Goal: Navigation & Orientation: Find specific page/section

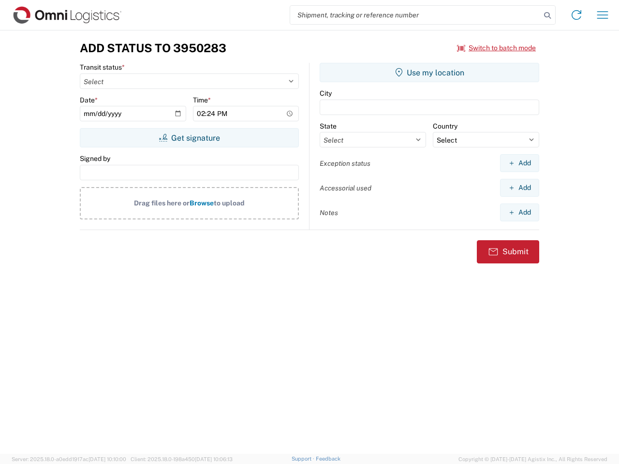
click at [415, 15] on input "search" at bounding box center [415, 15] width 251 height 18
click at [548, 15] on icon at bounding box center [548, 16] width 14 height 14
click at [577, 15] on icon at bounding box center [576, 14] width 15 height 15
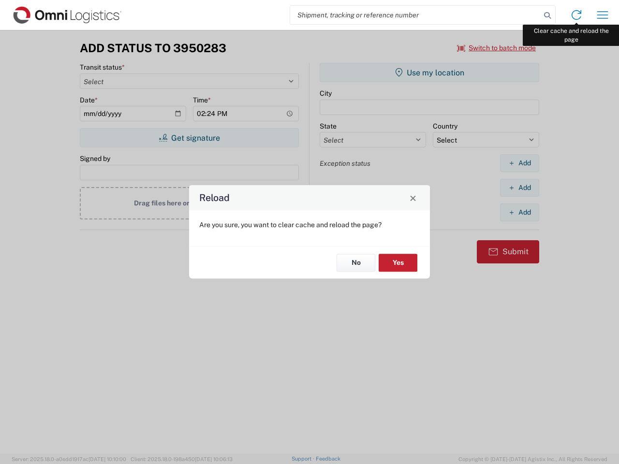
click at [603, 15] on div "Reload Are you sure, you want to clear cache and reload the page? No Yes" at bounding box center [309, 232] width 619 height 464
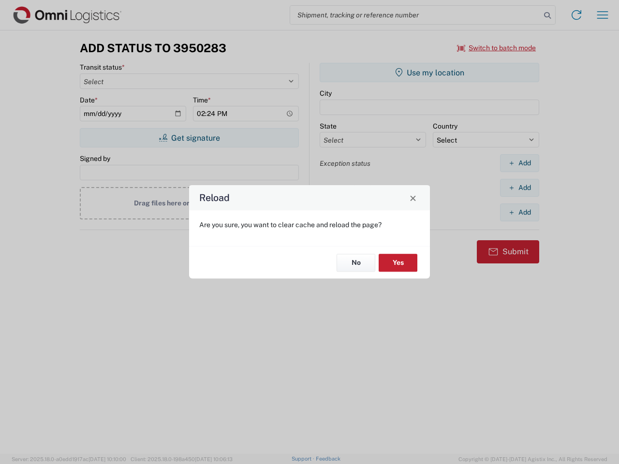
click at [497, 48] on div "Reload Are you sure, you want to clear cache and reload the page? No Yes" at bounding box center [309, 232] width 619 height 464
click at [189, 138] on div "Reload Are you sure, you want to clear cache and reload the page? No Yes" at bounding box center [309, 232] width 619 height 464
click at [430, 73] on div "Reload Are you sure, you want to clear cache and reload the page? No Yes" at bounding box center [309, 232] width 619 height 464
click at [519, 163] on div "Reload Are you sure, you want to clear cache and reload the page? No Yes" at bounding box center [309, 232] width 619 height 464
click at [519, 188] on div "Reload Are you sure, you want to clear cache and reload the page? No Yes" at bounding box center [309, 232] width 619 height 464
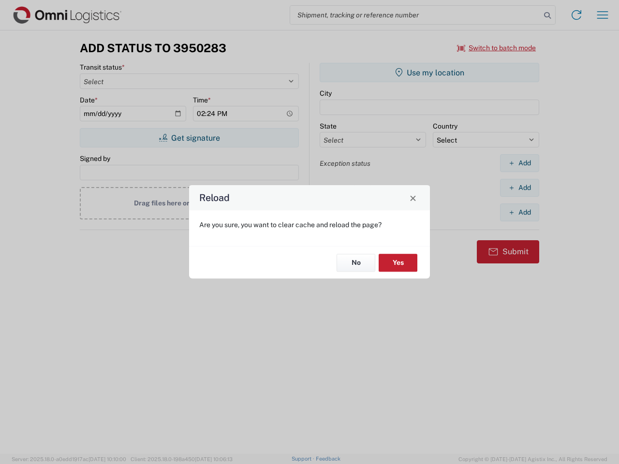
click at [519, 212] on div "Reload Are you sure, you want to clear cache and reload the page? No Yes" at bounding box center [309, 232] width 619 height 464
